Goal: Book appointment/travel/reservation

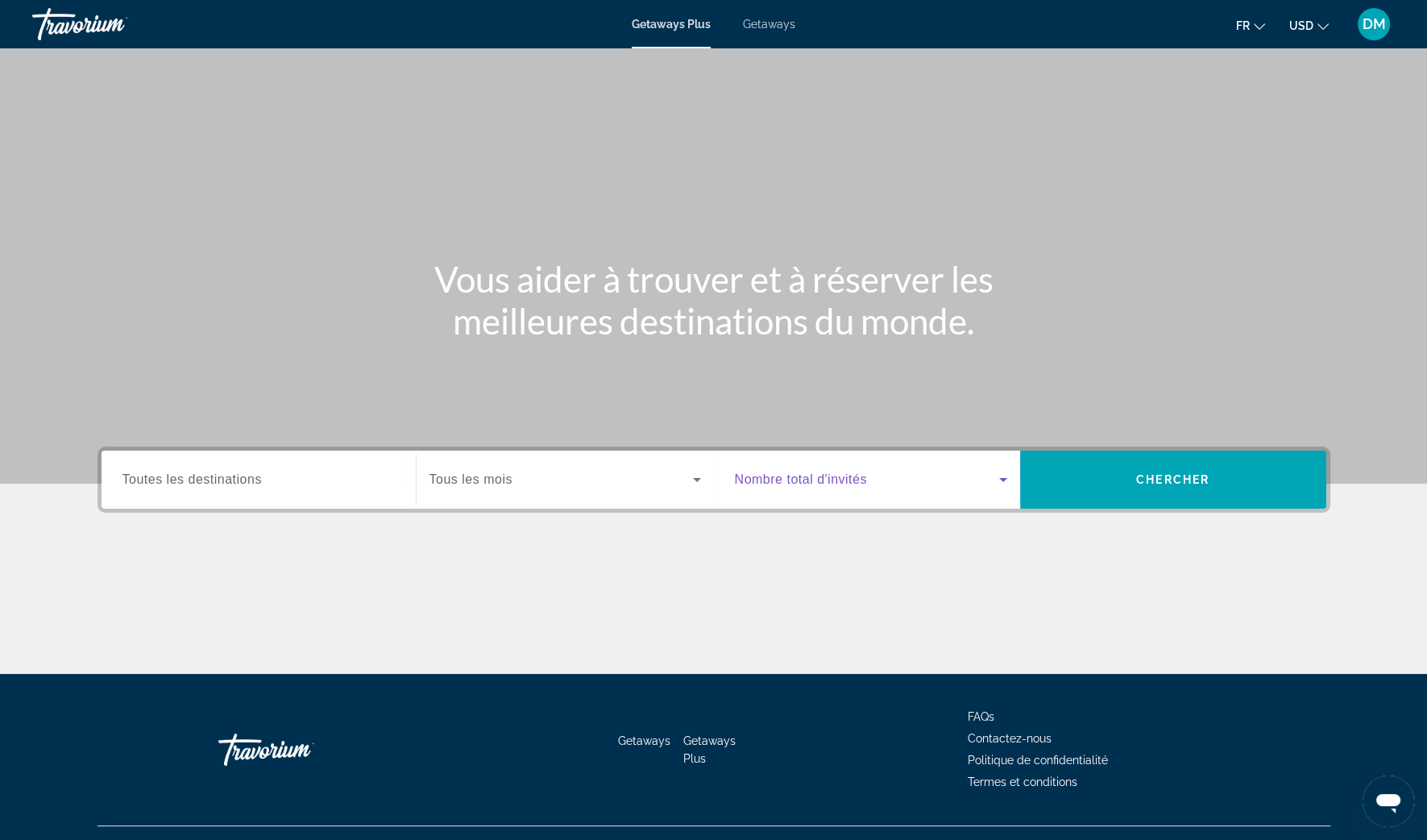
click at [980, 484] on span "Search widget" at bounding box center [867, 480] width 264 height 20
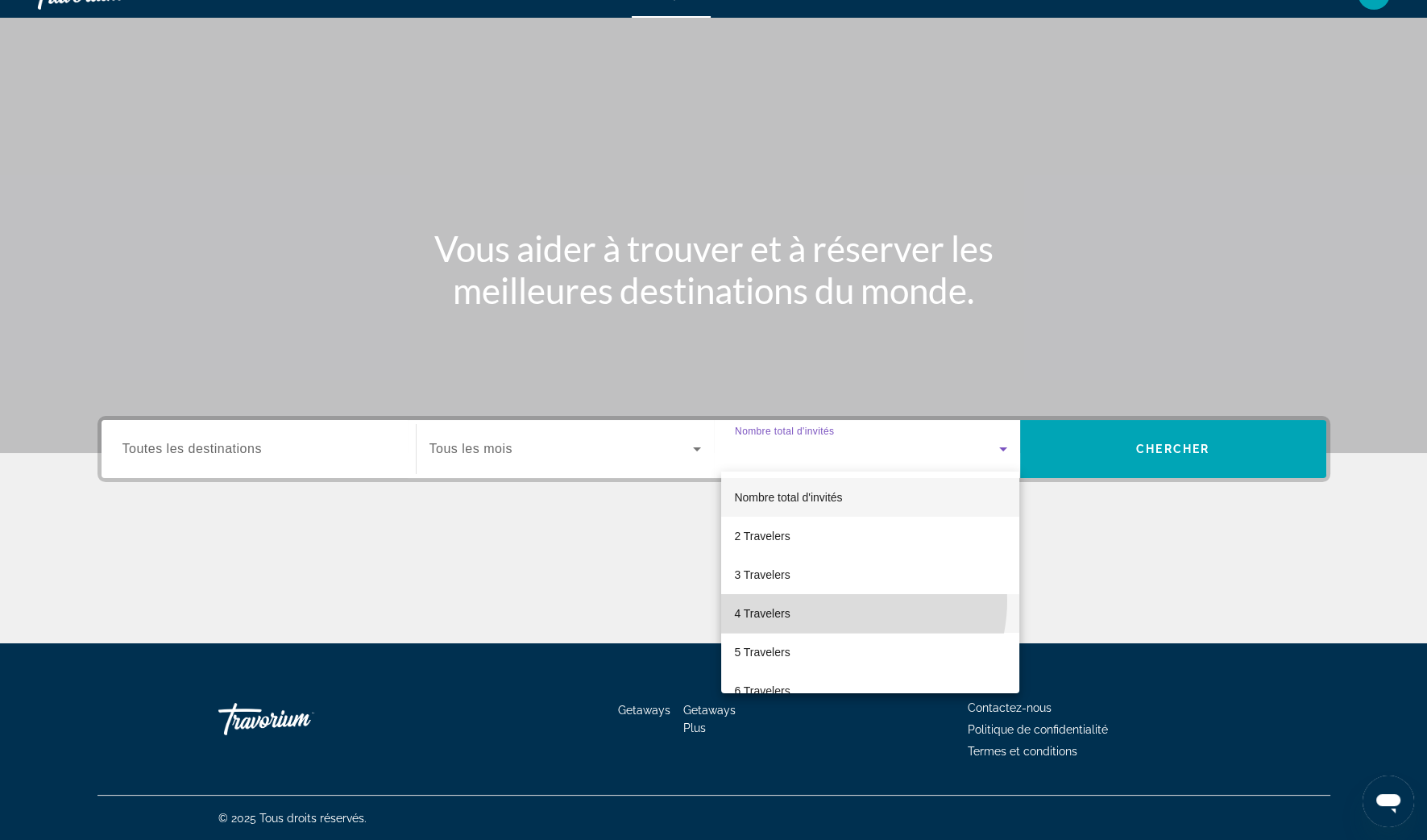
click at [841, 600] on mat-option "4 Travelers" at bounding box center [870, 614] width 298 height 39
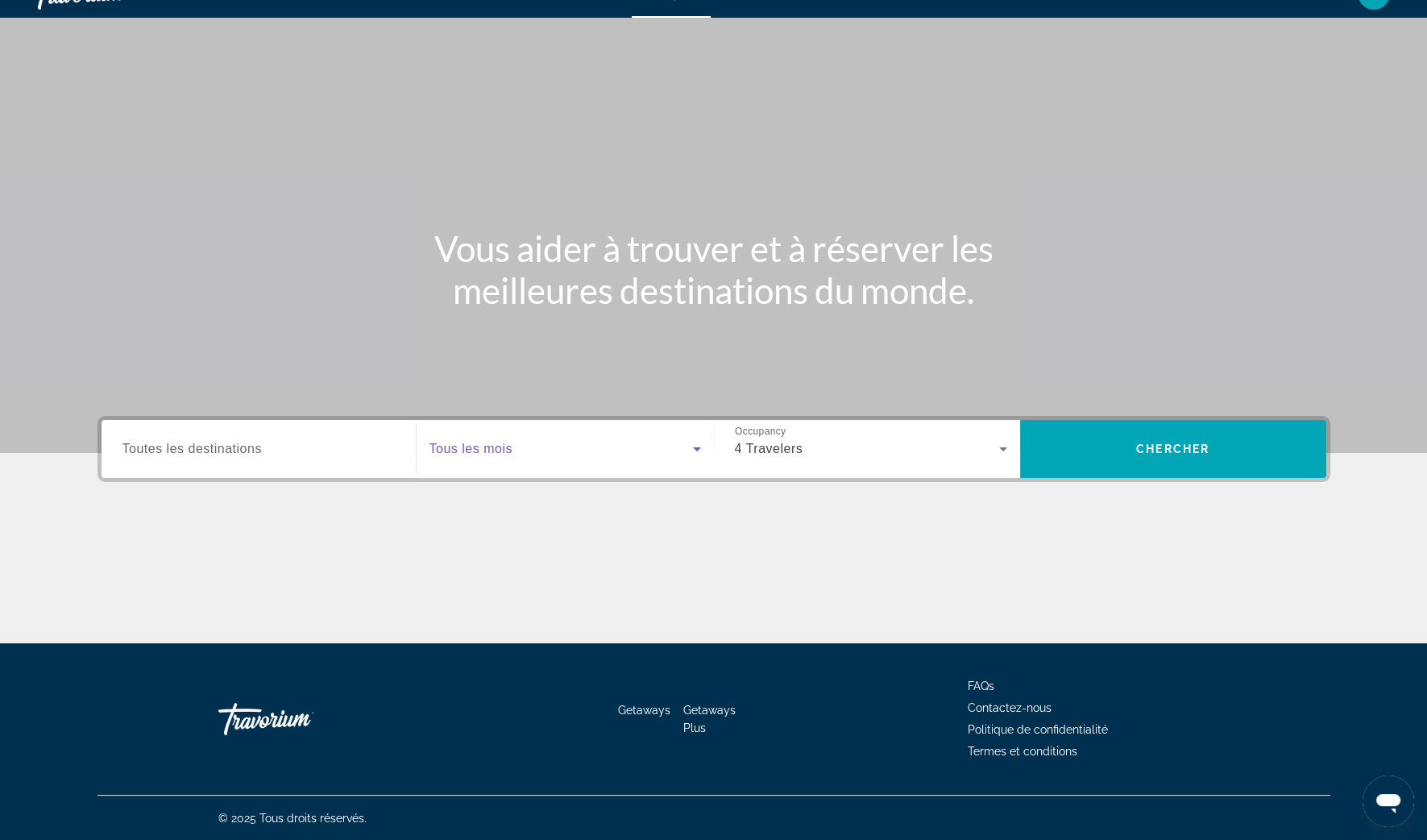
click at [674, 440] on span "Search widget" at bounding box center [561, 449] width 263 height 20
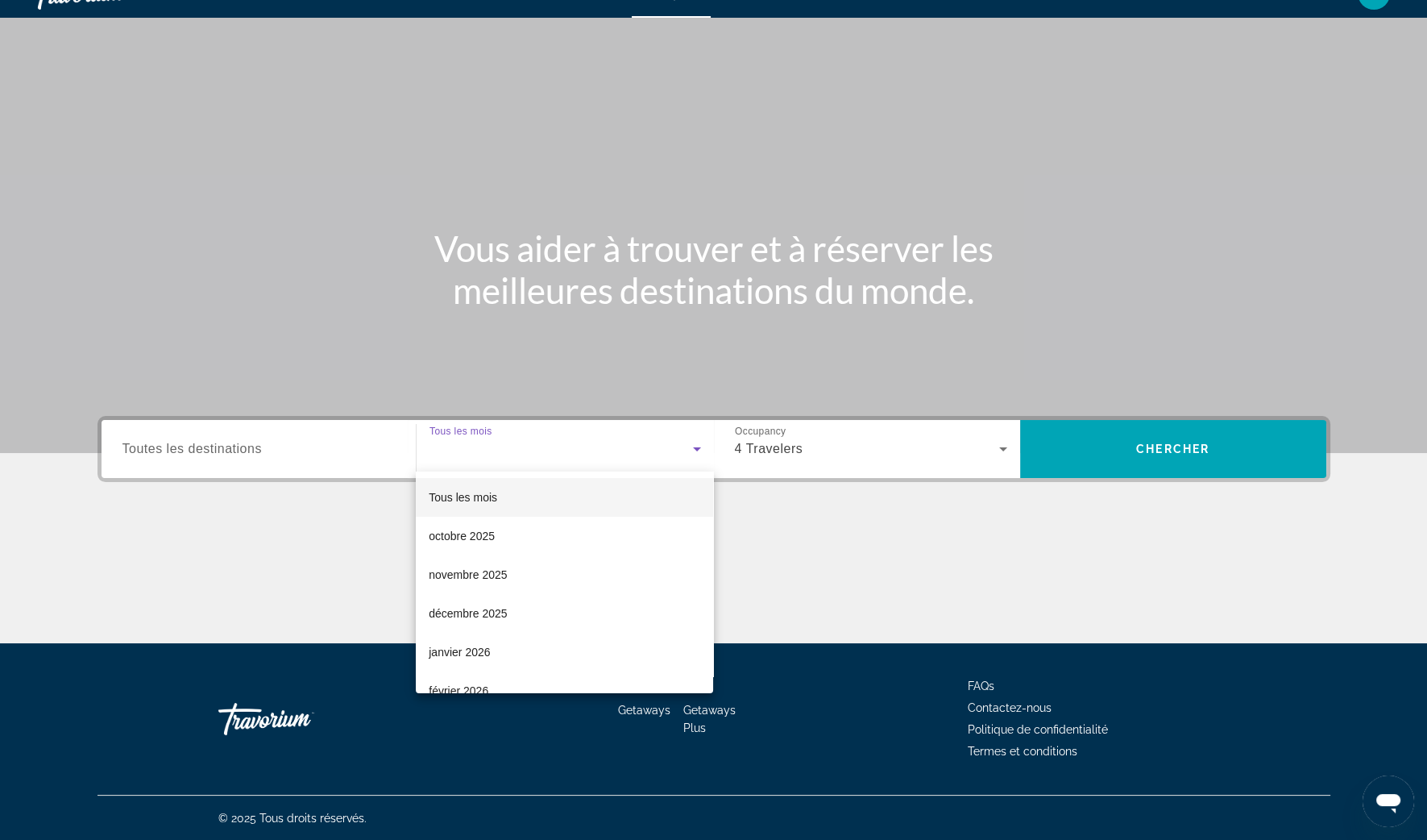
click at [674, 440] on div at bounding box center [713, 420] width 1427 height 840
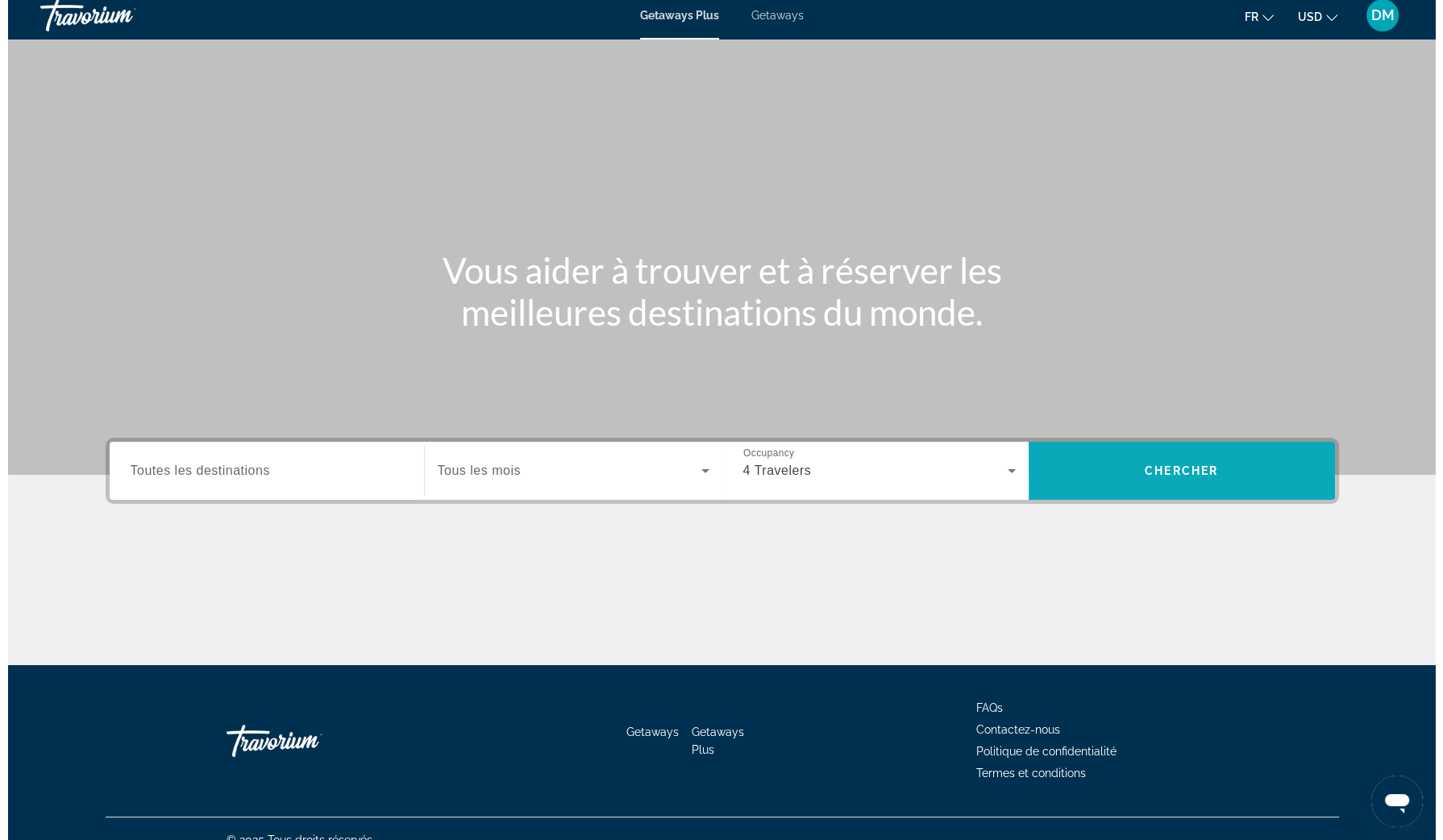
scroll to position [0, 0]
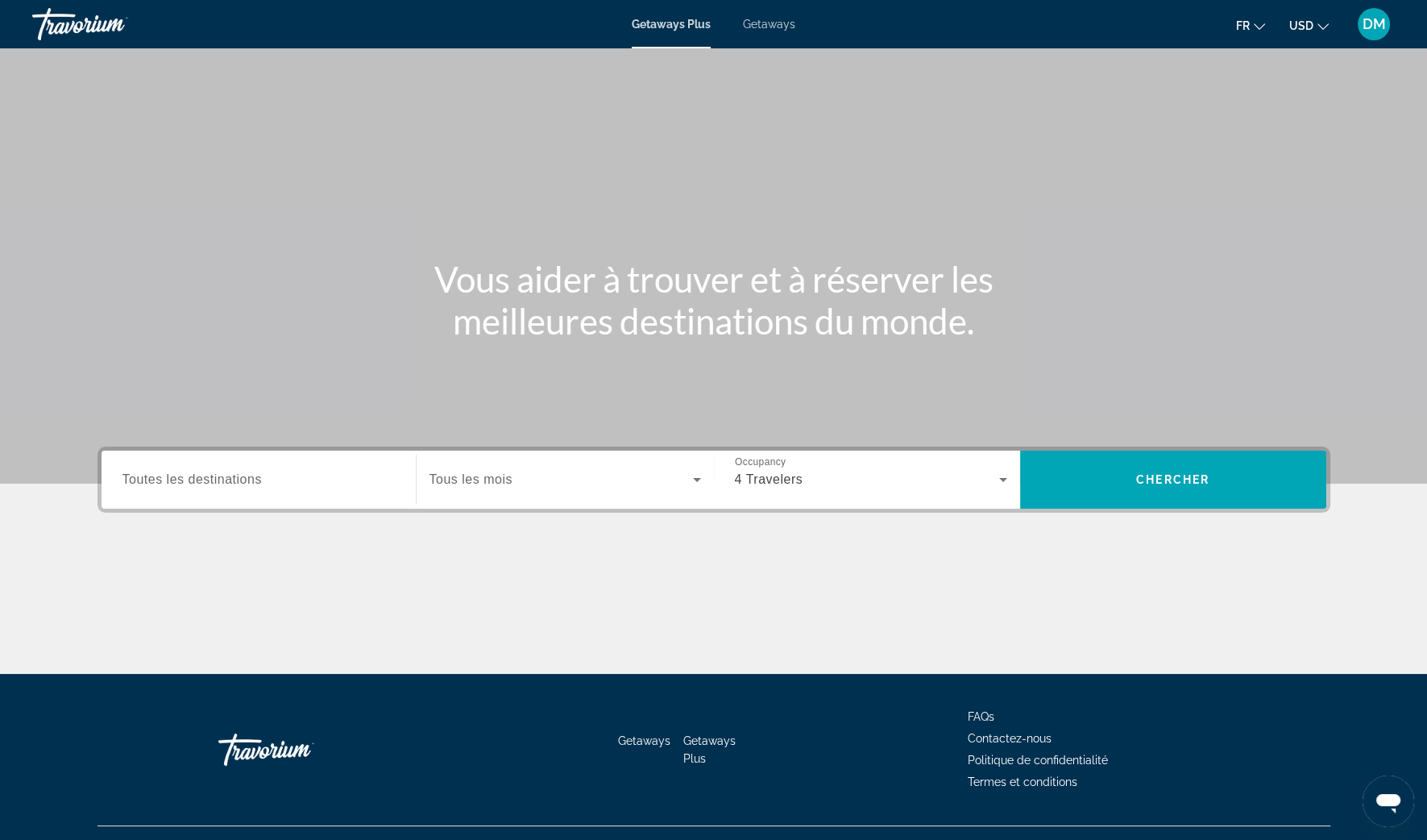
click at [1311, 14] on button "USD USD ($) MXN (Mex$) CAD (Can$) GBP (£) EUR (€) AUD (A$) NZD (NZ$) CNY (CN¥)" at bounding box center [1309, 25] width 40 height 24
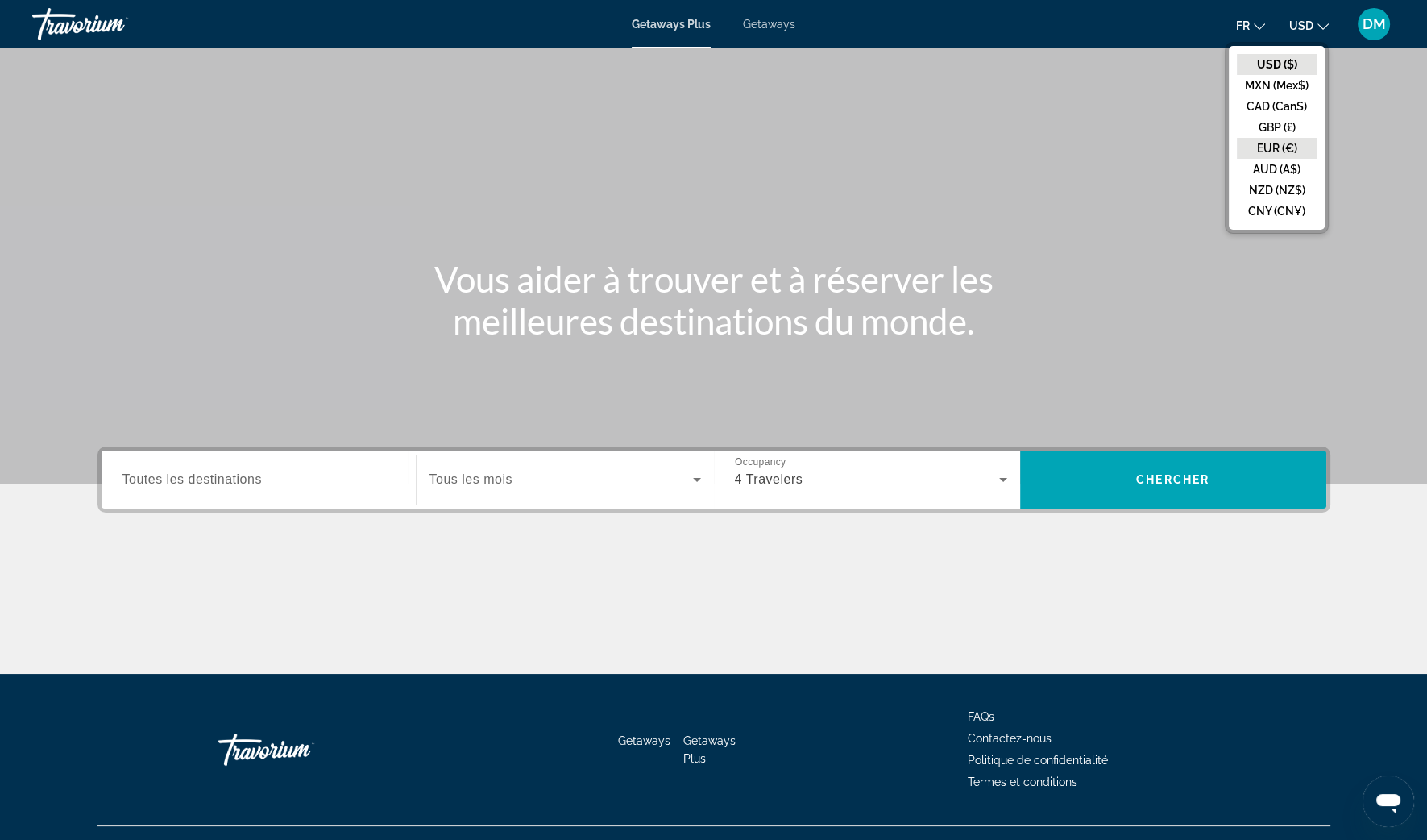
click at [1287, 149] on button "EUR (€)" at bounding box center [1277, 148] width 80 height 21
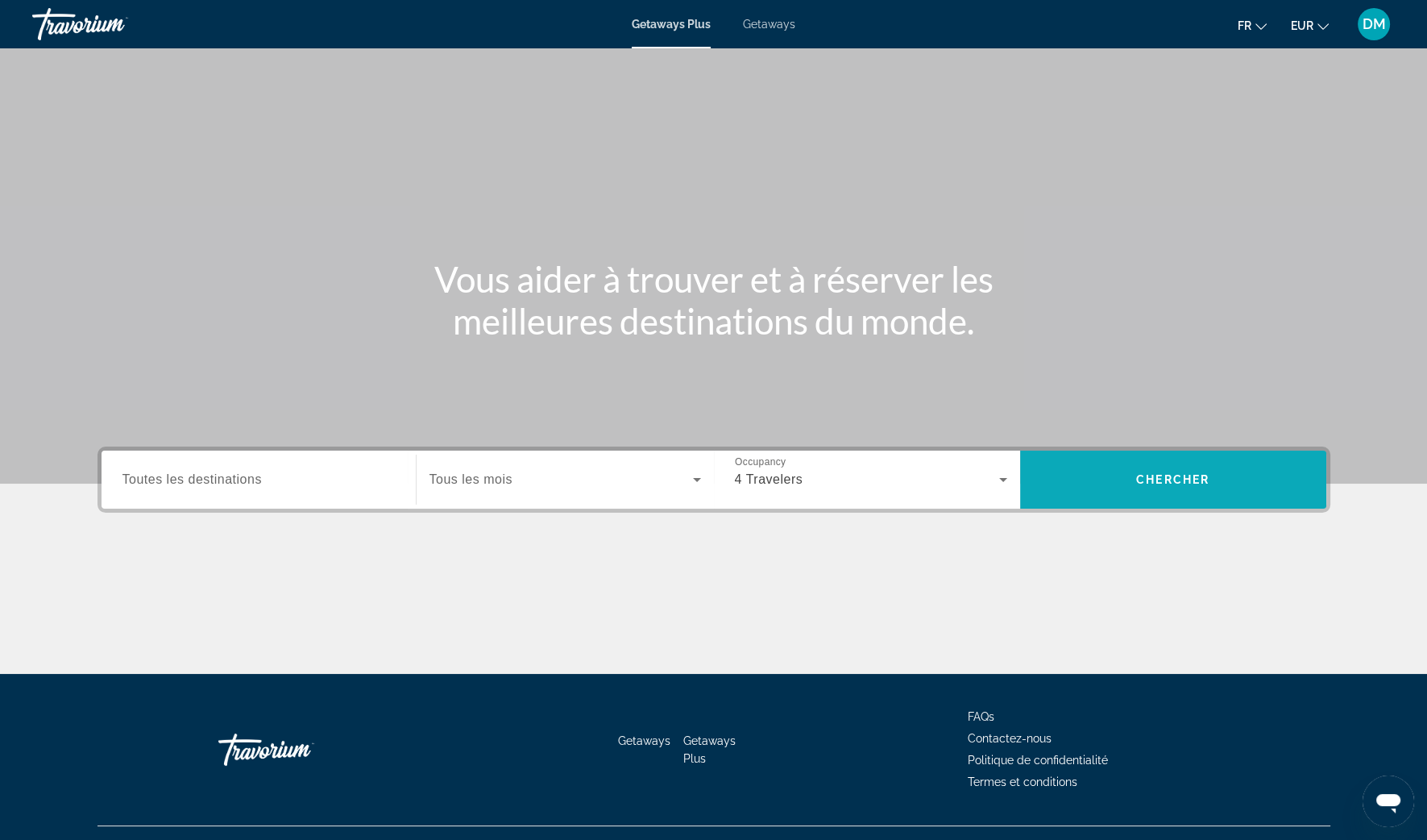
click at [1206, 471] on span "Search" at bounding box center [1173, 480] width 307 height 39
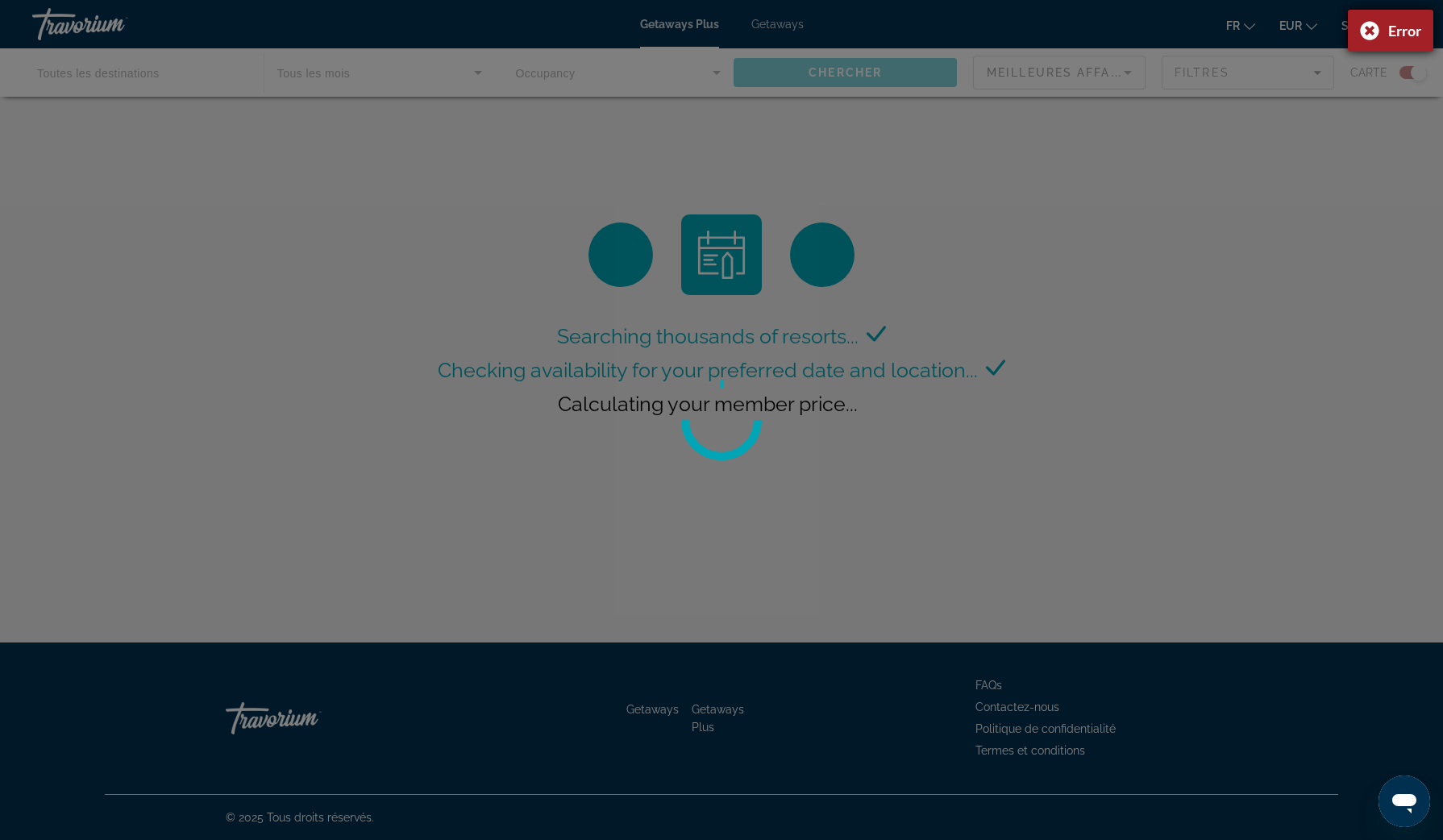
click at [1367, 15] on div "Error" at bounding box center [1390, 31] width 85 height 42
